Goal: Task Accomplishment & Management: Use online tool/utility

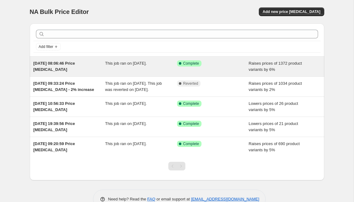
click at [57, 64] on span "[DATE] 08:06:46 Price [MEDICAL_DATA]" at bounding box center [53, 66] width 41 height 11
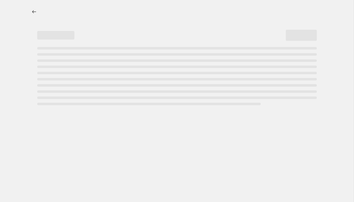
select select "percentage"
select select "collection"
select select "not_equal"
select select "collection"
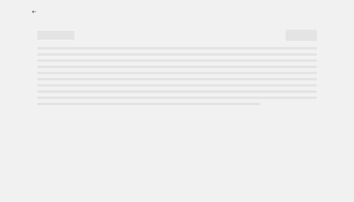
select select "not_equal"
select select "tag"
select select "not_equal"
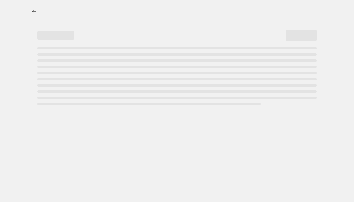
select select "not_equal"
select select "collection"
select select "not_equal"
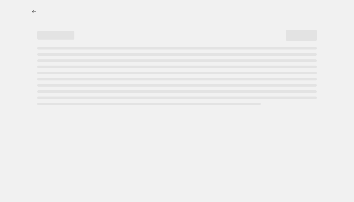
select select "not_equal"
select select "collection"
select select "not_equal"
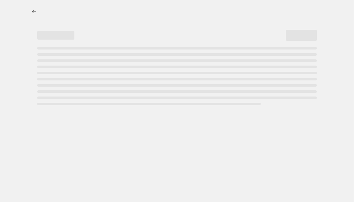
select select "collection"
select select "not_equal"
select select "collection"
select select "not_equal"
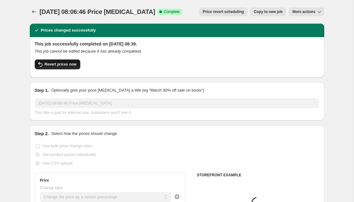
click at [63, 66] on span "Revert prices now" at bounding box center [61, 64] width 32 height 5
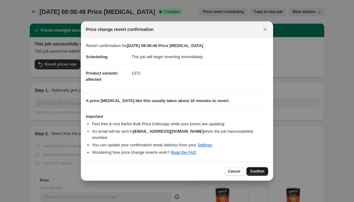
click at [256, 173] on span "Confirm" at bounding box center [257, 171] width 14 height 5
